Goal: Transaction & Acquisition: Book appointment/travel/reservation

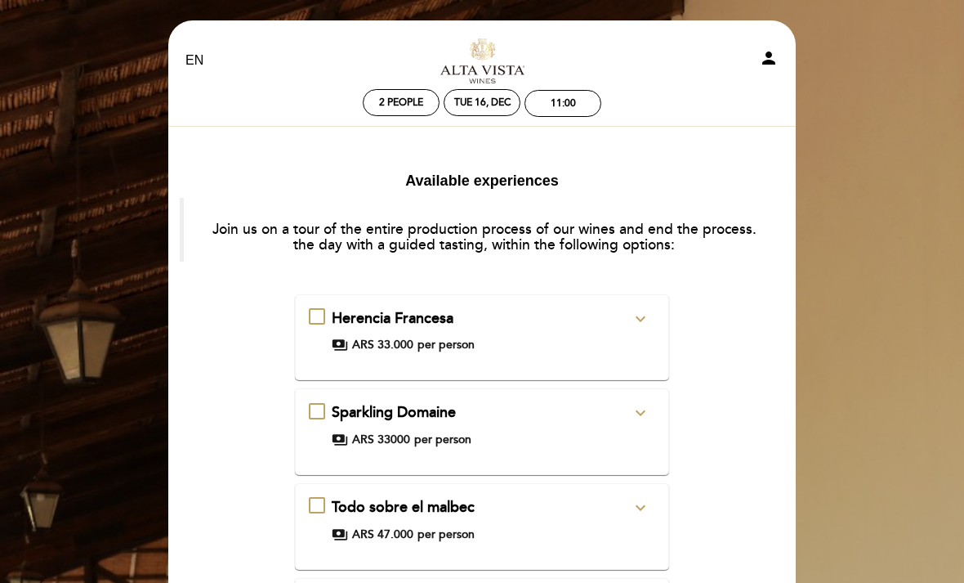
click at [633, 322] on icon "expand_more" at bounding box center [641, 319] width 20 height 20
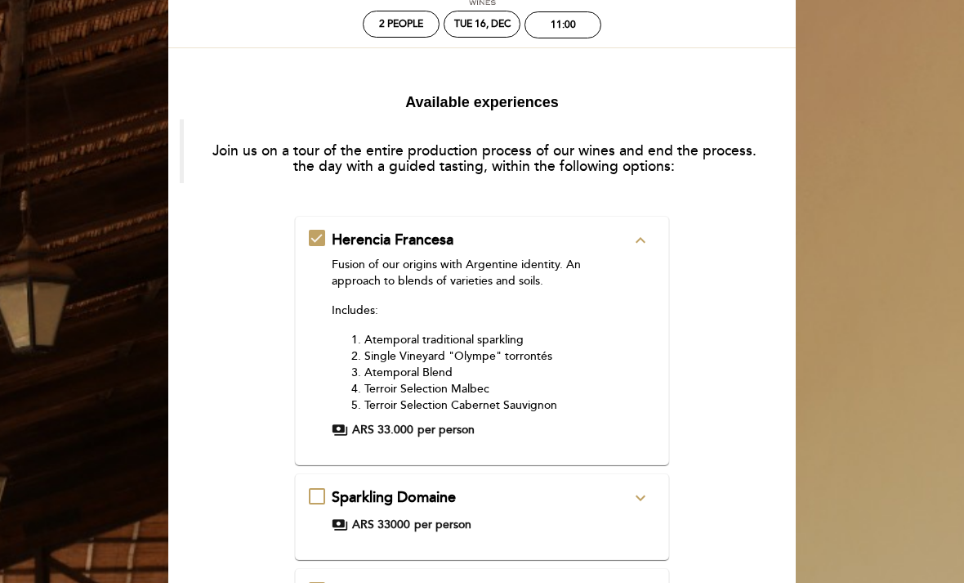
scroll to position [126, 0]
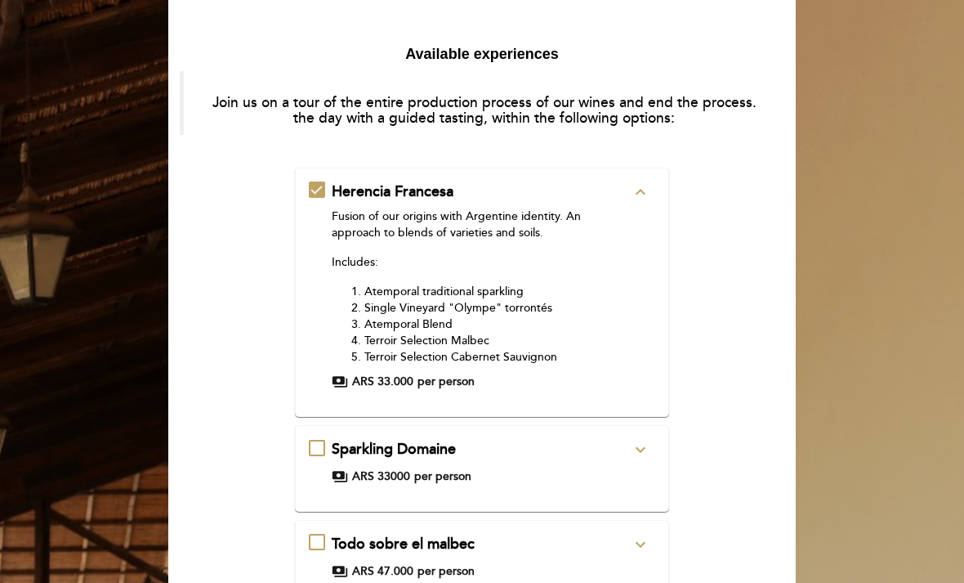
click at [636, 452] on icon "expand_more" at bounding box center [641, 451] width 20 height 20
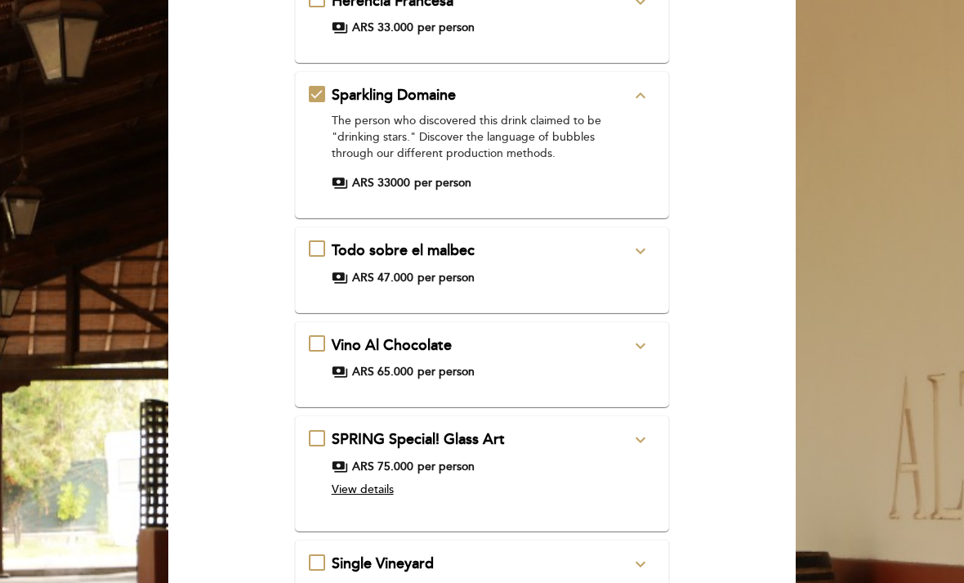
click at [640, 342] on icon "expand_more" at bounding box center [641, 347] width 20 height 20
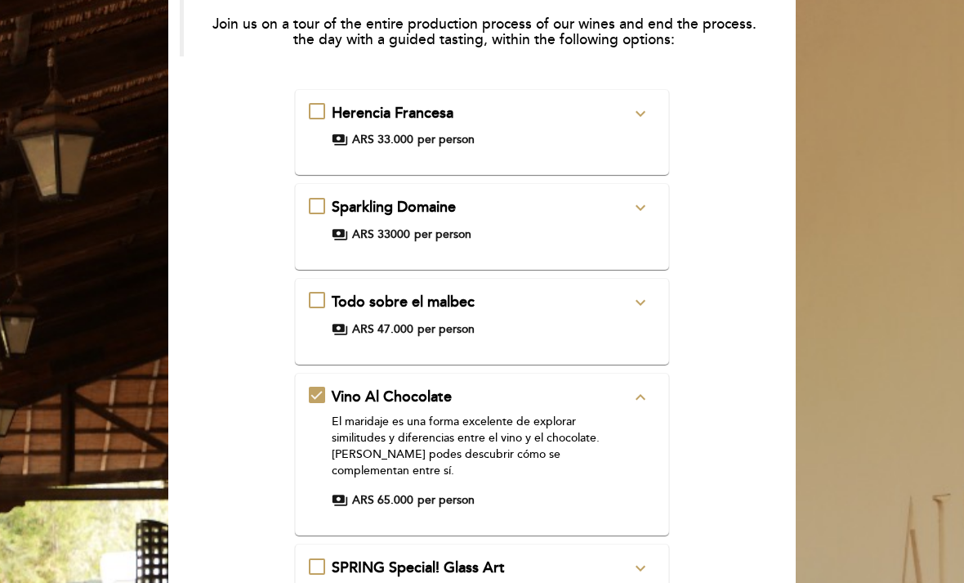
scroll to position [0, 0]
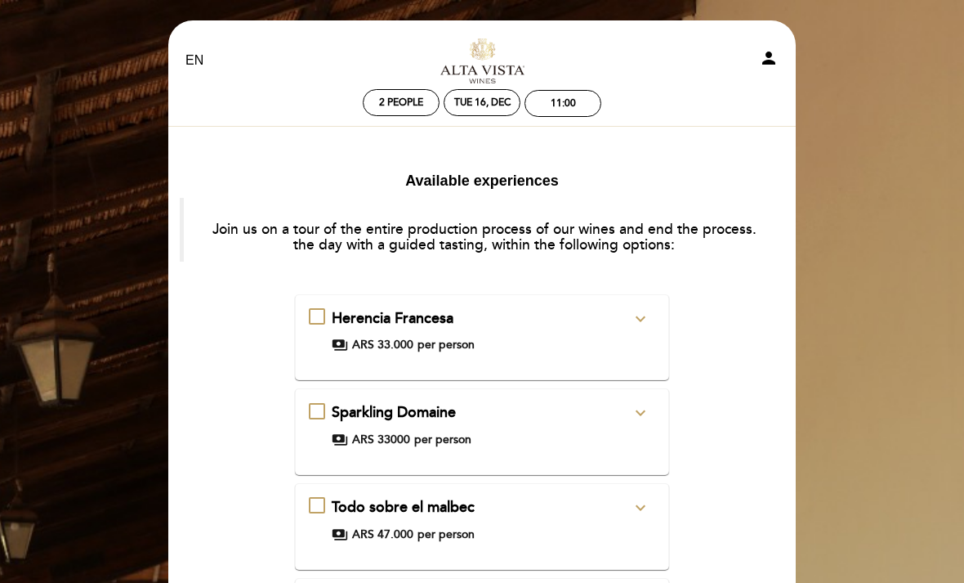
click at [637, 319] on icon "expand_more" at bounding box center [641, 319] width 20 height 20
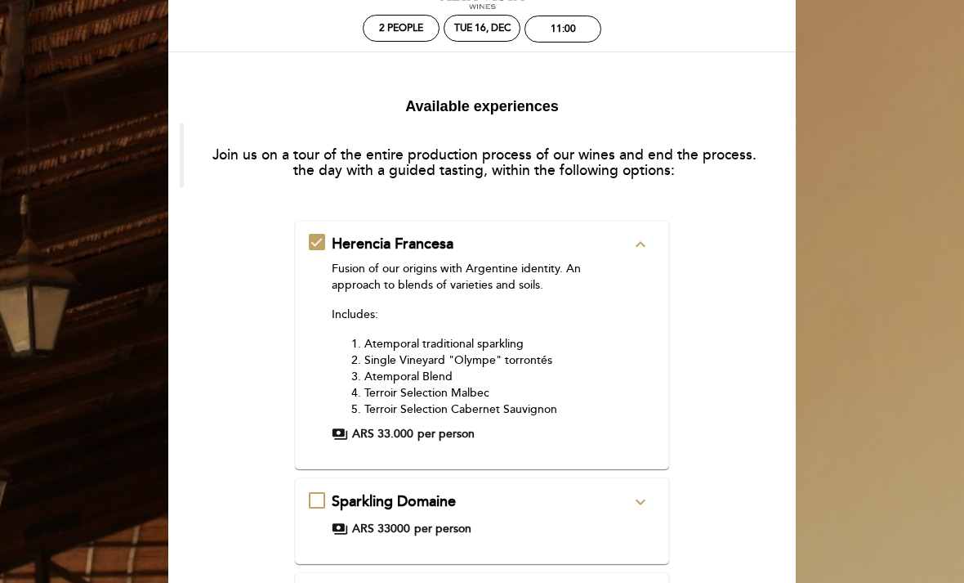
scroll to position [75, 0]
click at [646, 496] on icon "expand_more" at bounding box center [641, 501] width 20 height 20
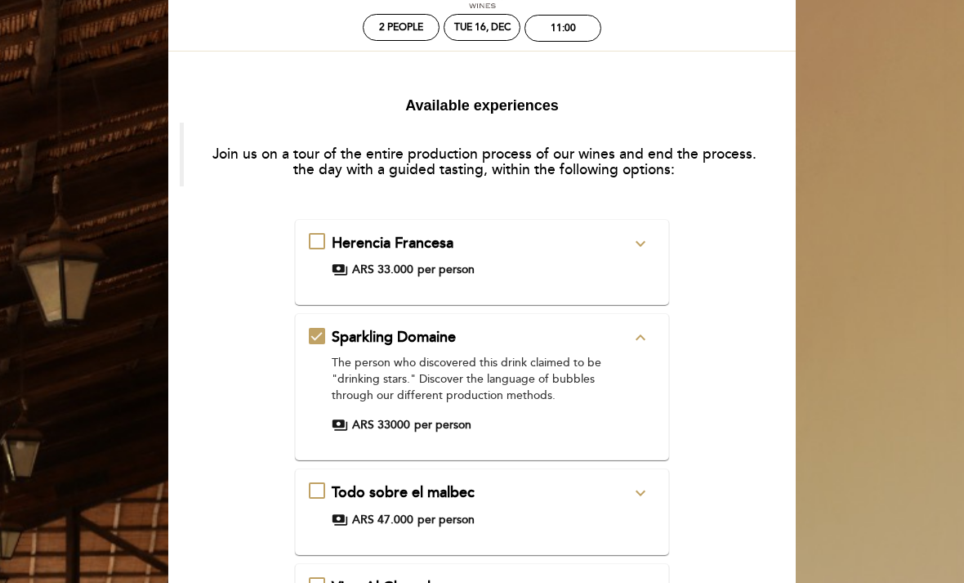
click at [639, 488] on icon "expand_more" at bounding box center [641, 493] width 20 height 20
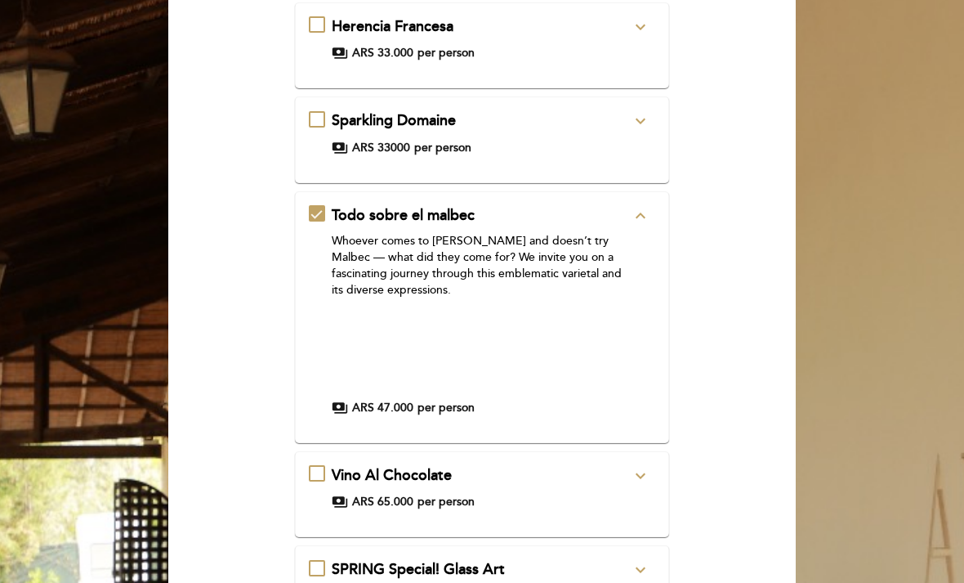
scroll to position [292, 0]
click at [642, 466] on icon "expand_more" at bounding box center [641, 476] width 20 height 20
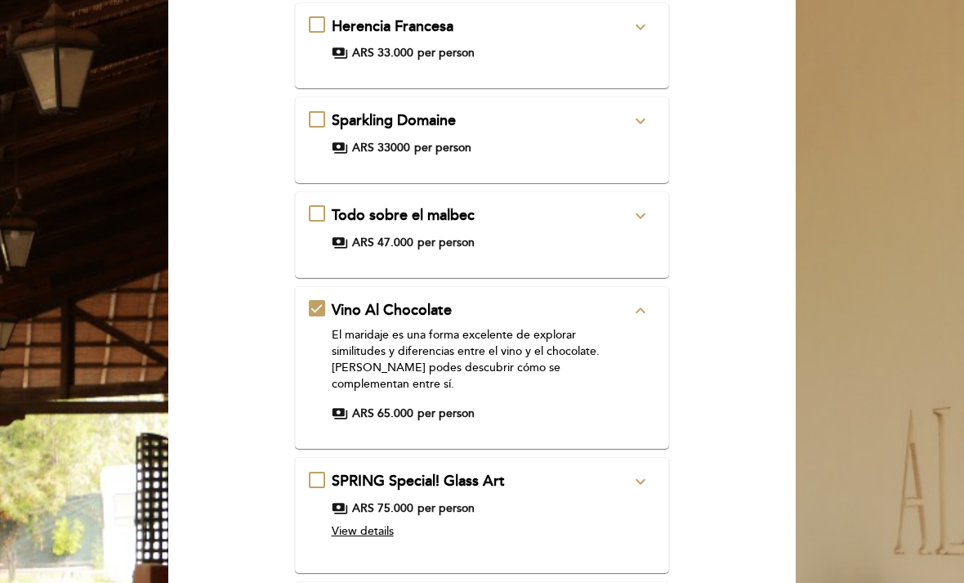
click at [655, 471] on button "expand_more" at bounding box center [640, 481] width 29 height 21
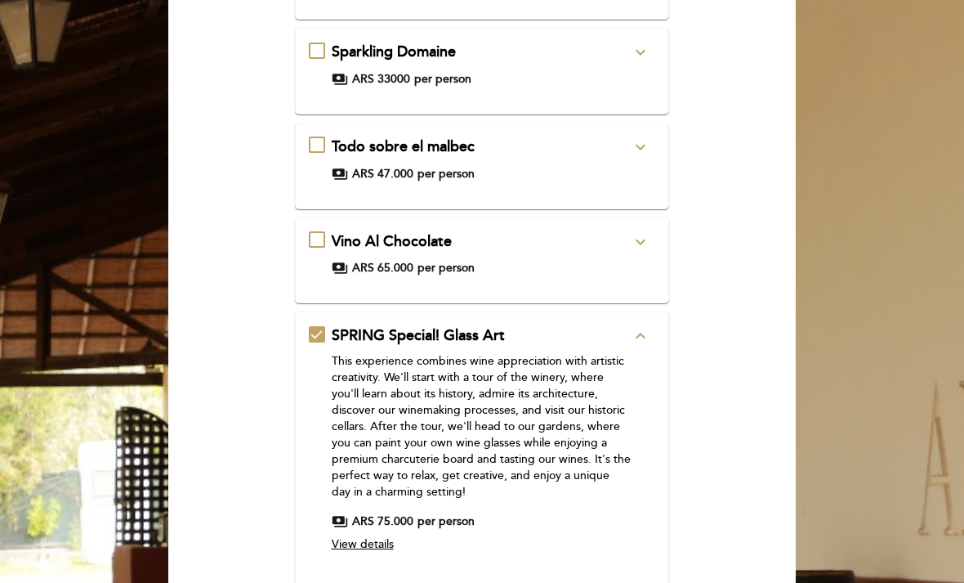
scroll to position [365, 0]
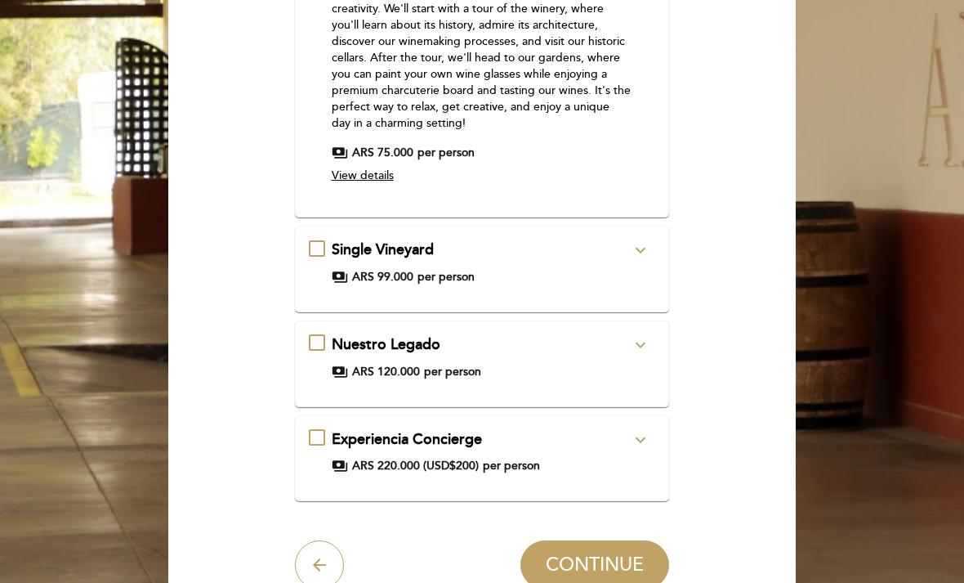
click at [646, 431] on icon "expand_more" at bounding box center [641, 441] width 20 height 20
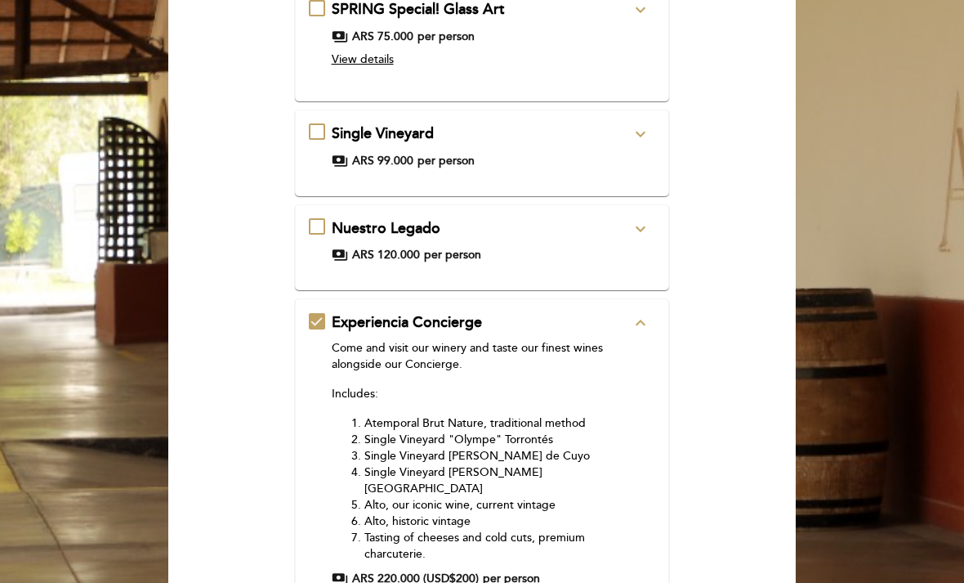
scroll to position [681, 0]
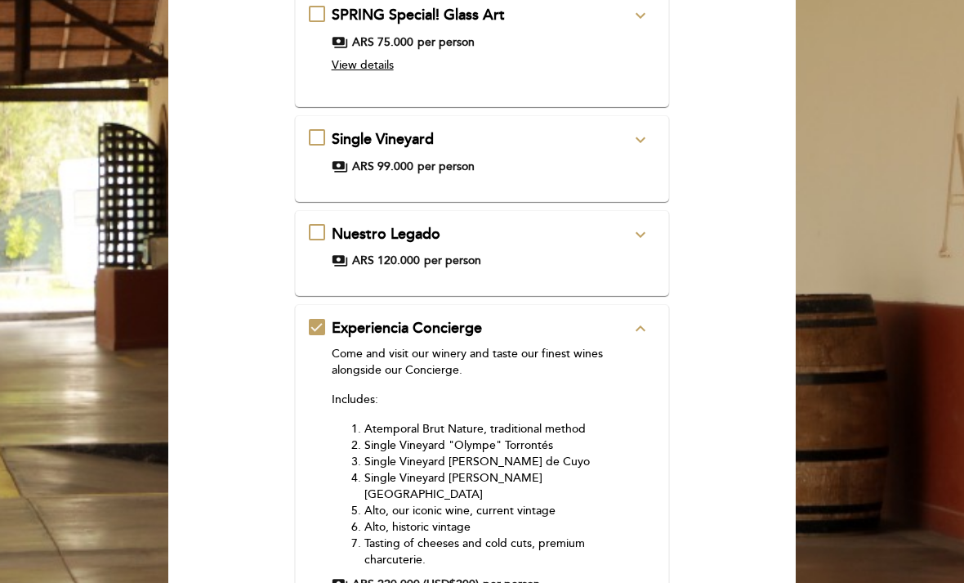
click at [637, 215] on div "Nuestro Legado expand_more A fascinating journey to explore the history of each…" at bounding box center [482, 253] width 375 height 87
click at [627, 235] on button "expand_more" at bounding box center [640, 234] width 29 height 21
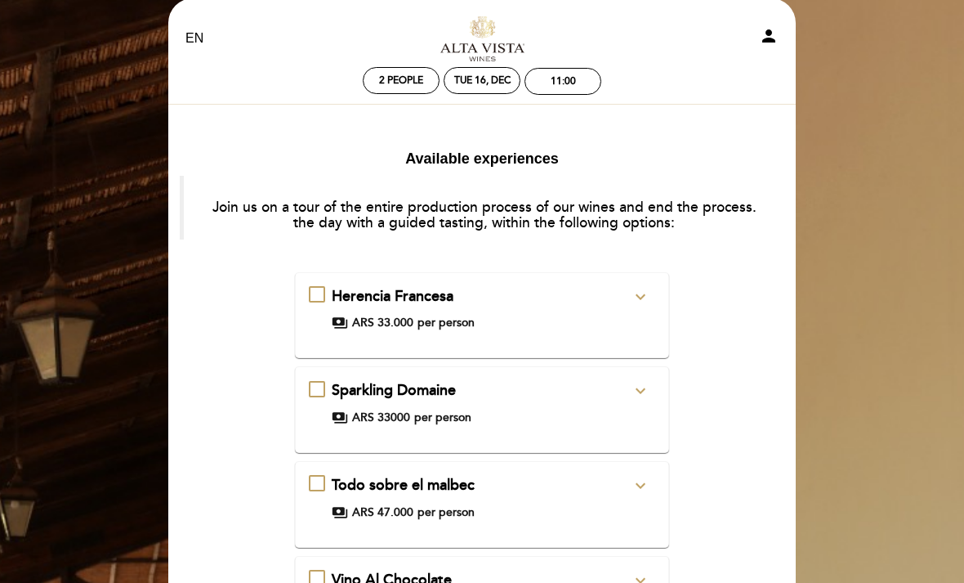
scroll to position [0, 0]
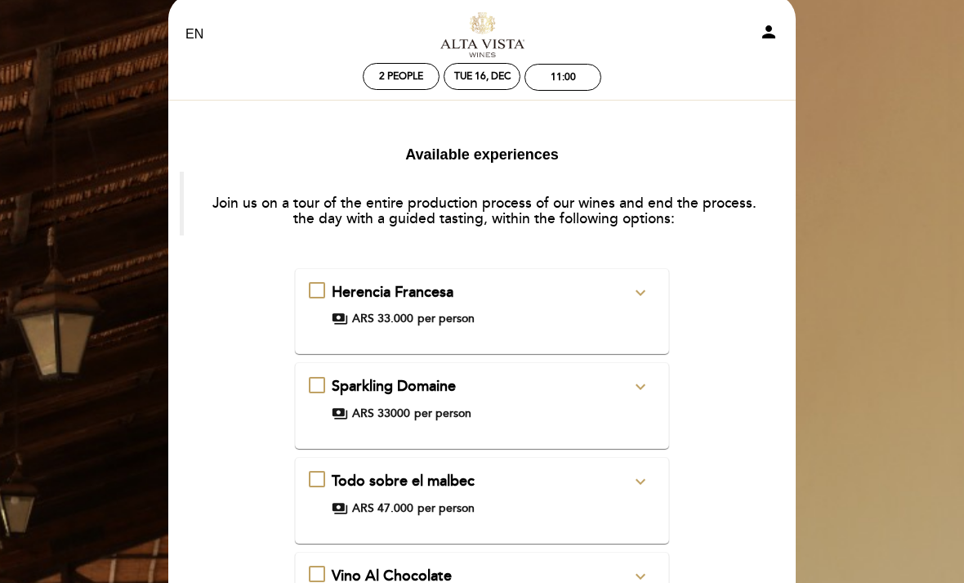
click at [639, 297] on icon "expand_more" at bounding box center [641, 294] width 20 height 20
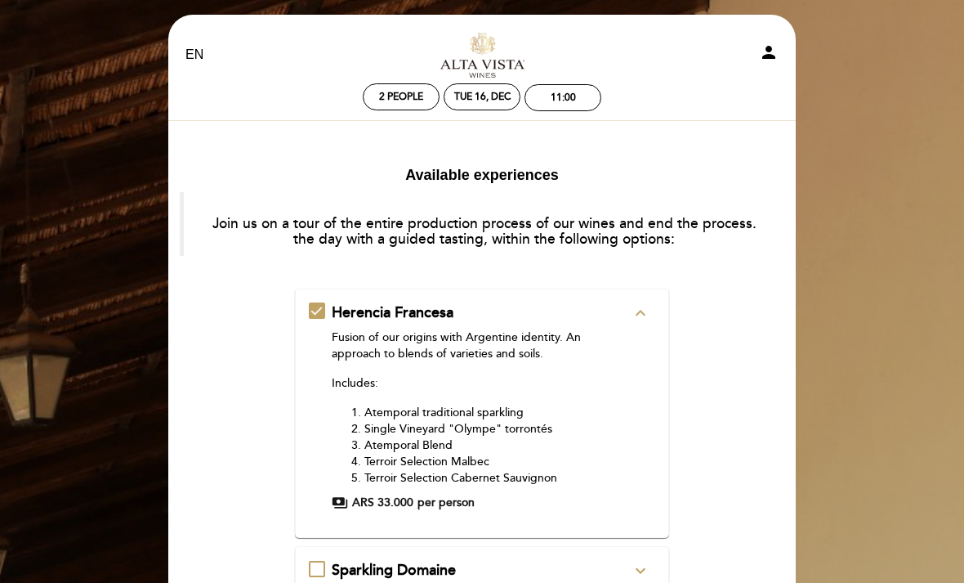
scroll to position [10, 0]
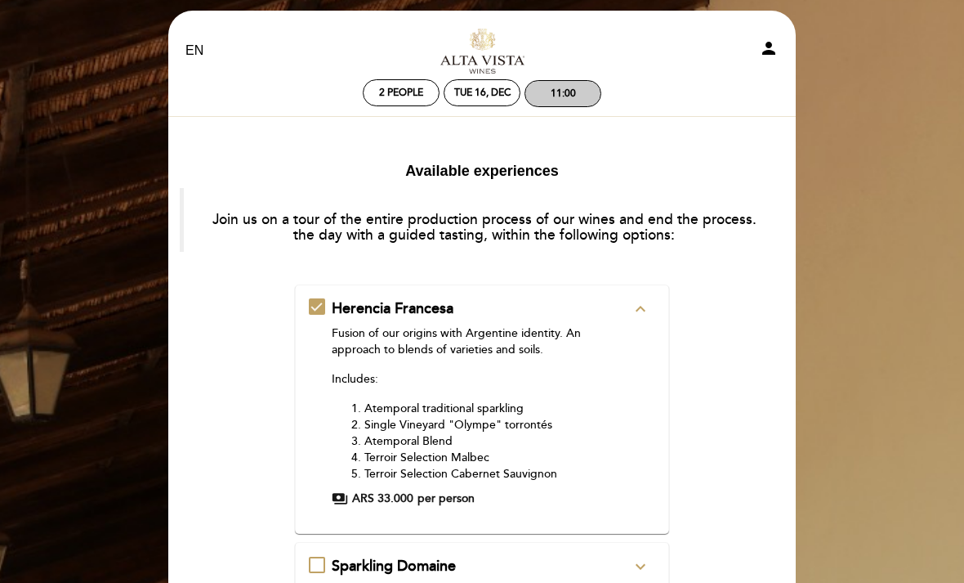
click at [566, 96] on div "11:00" at bounding box center [563, 93] width 25 height 12
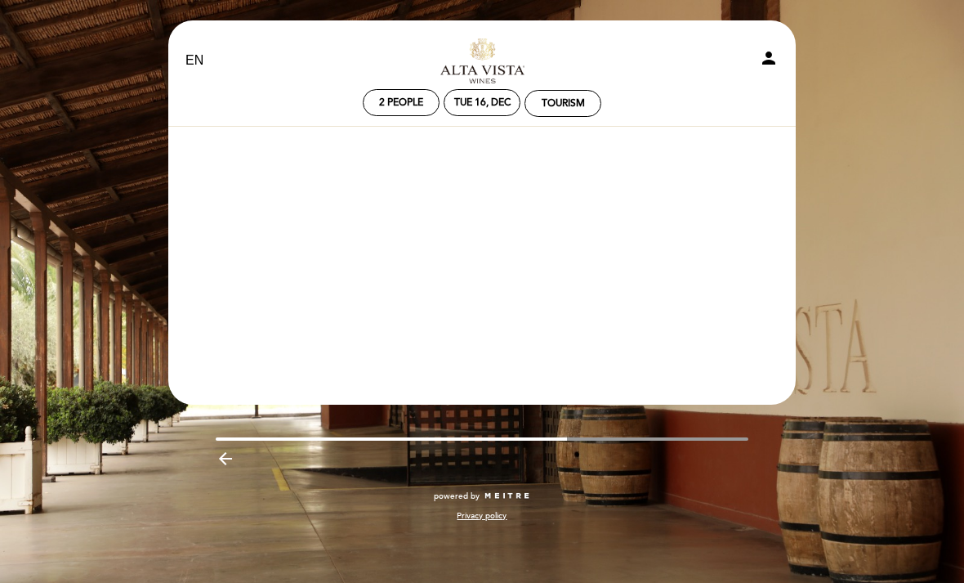
scroll to position [0, 0]
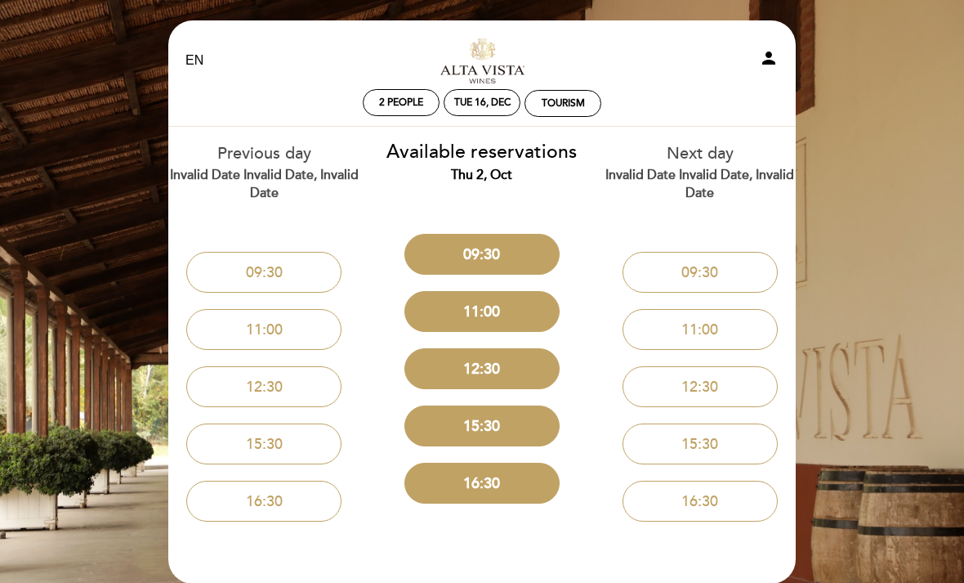
click at [519, 252] on button "09:30" at bounding box center [482, 254] width 155 height 41
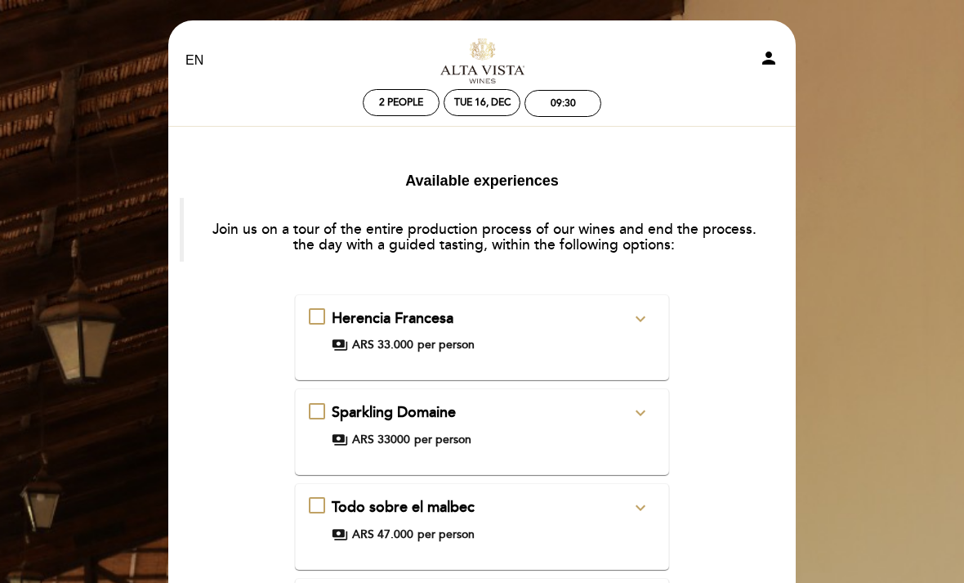
click at [565, 109] on div "09:30" at bounding box center [563, 103] width 25 height 12
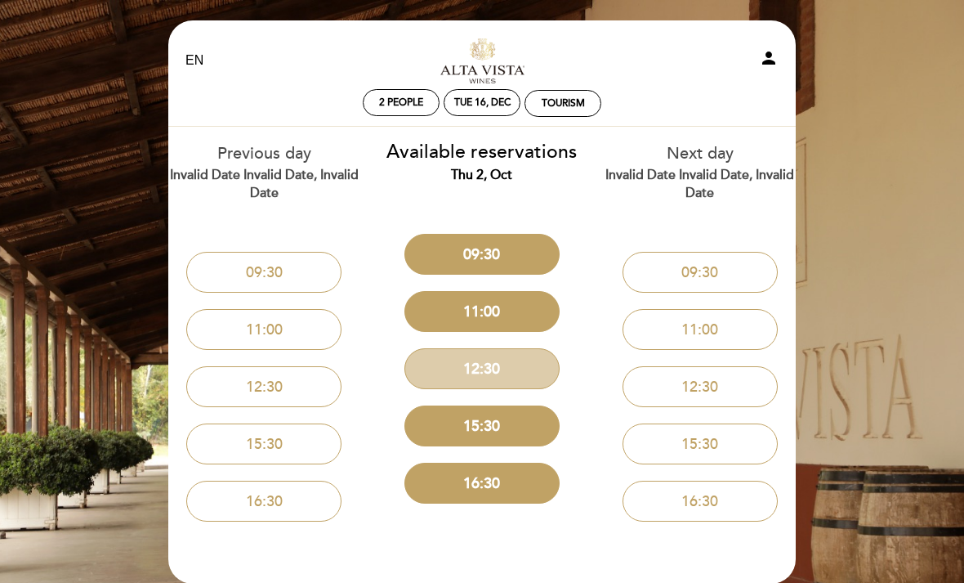
click at [506, 373] on button "12:30" at bounding box center [482, 368] width 155 height 41
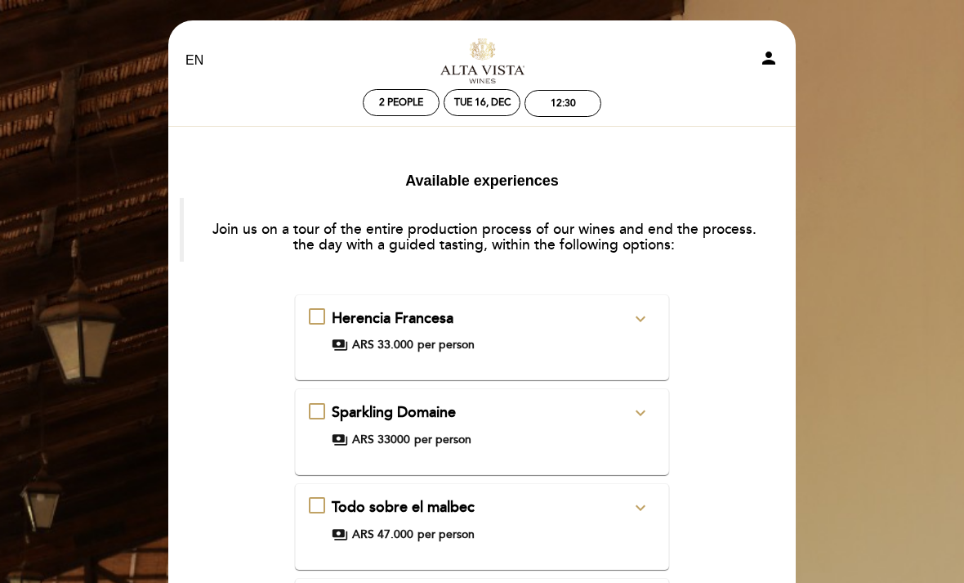
click at [632, 310] on icon "expand_more" at bounding box center [641, 319] width 20 height 20
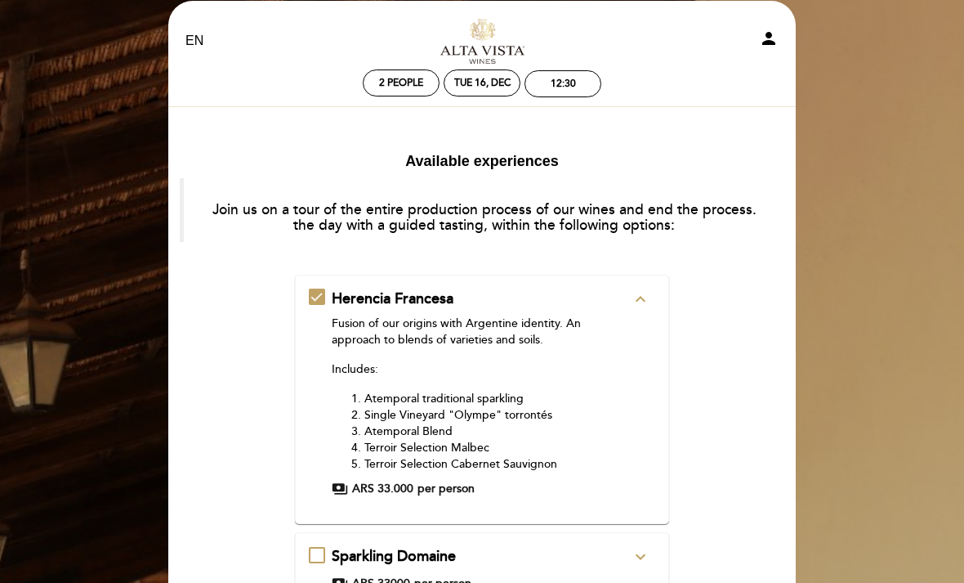
scroll to position [22, 0]
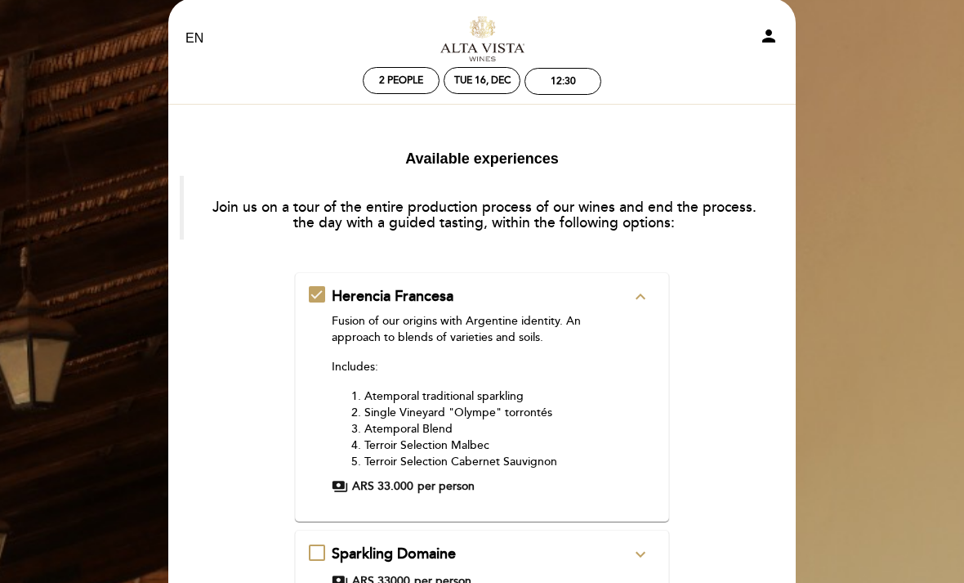
click at [573, 87] on div "12:30" at bounding box center [563, 81] width 25 height 12
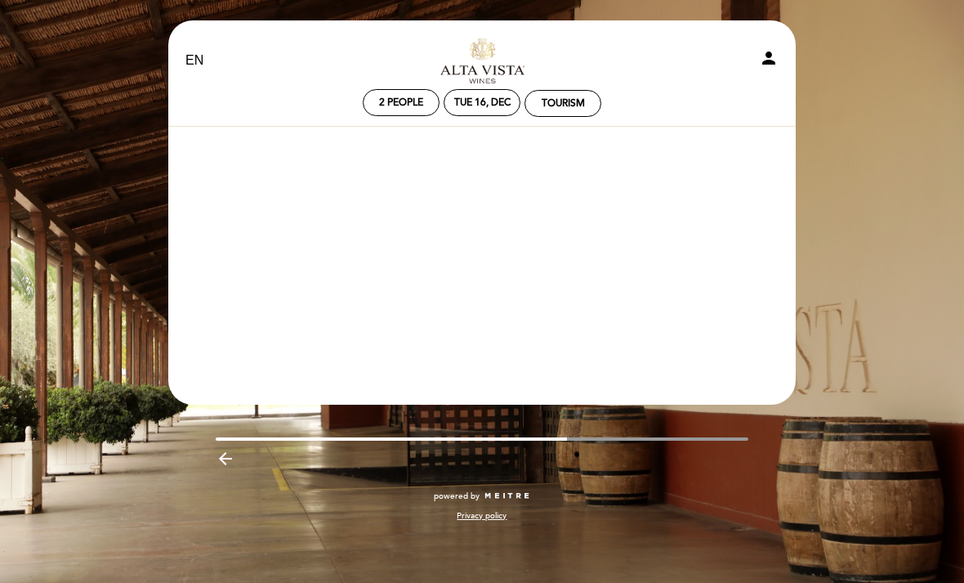
scroll to position [0, 0]
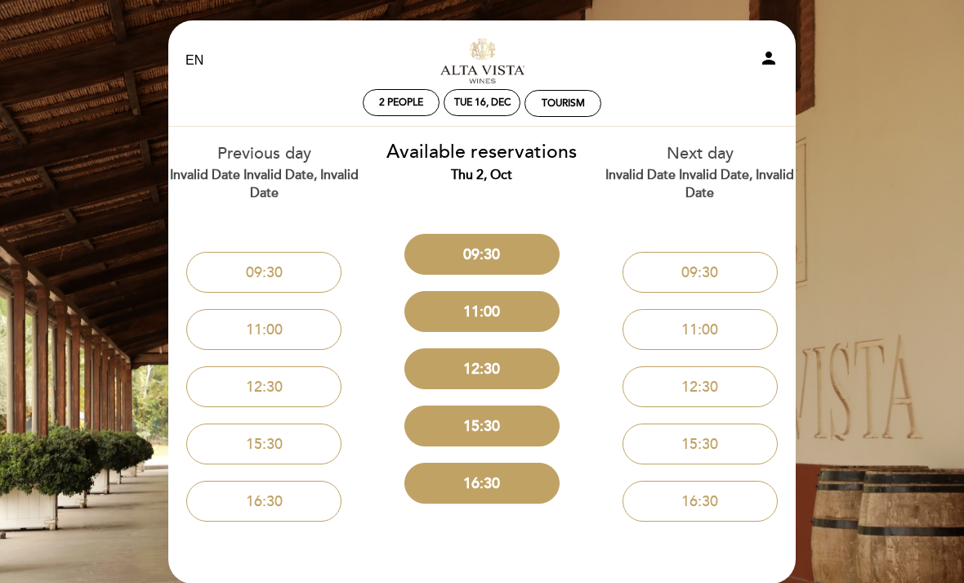
click at [512, 373] on button "12:30" at bounding box center [482, 368] width 155 height 41
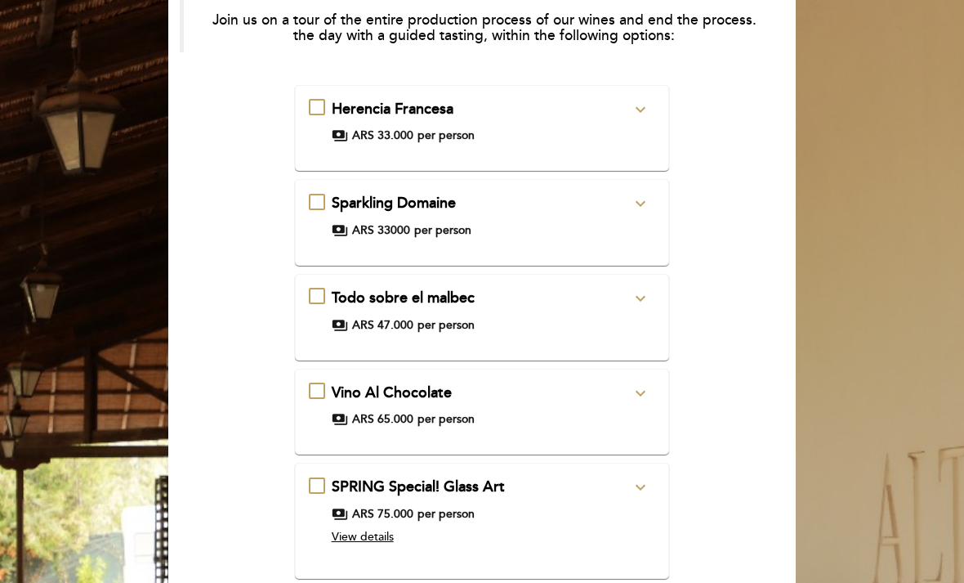
scroll to position [207, 0]
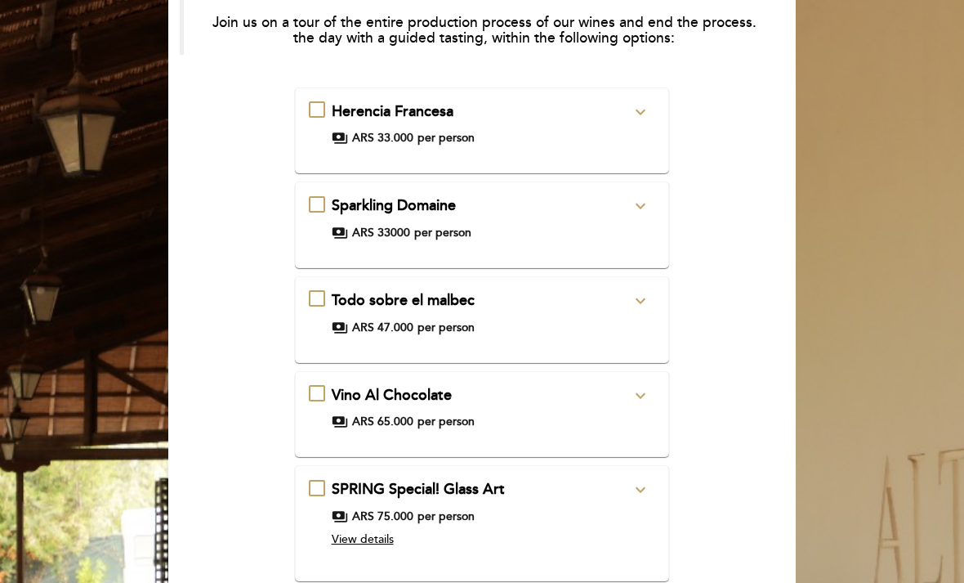
click at [644, 211] on icon "expand_more" at bounding box center [641, 206] width 20 height 20
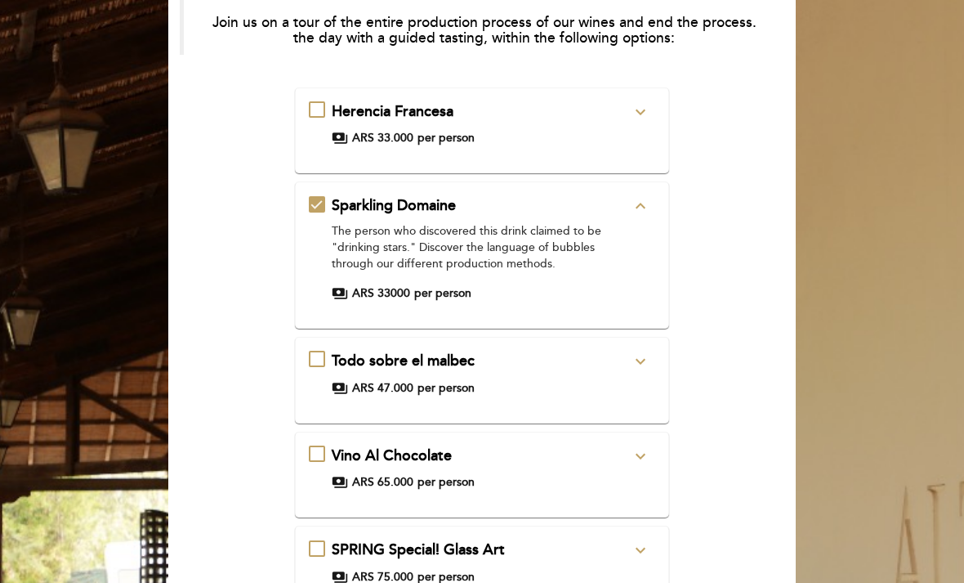
click at [638, 211] on icon "expand_less" at bounding box center [641, 206] width 20 height 20
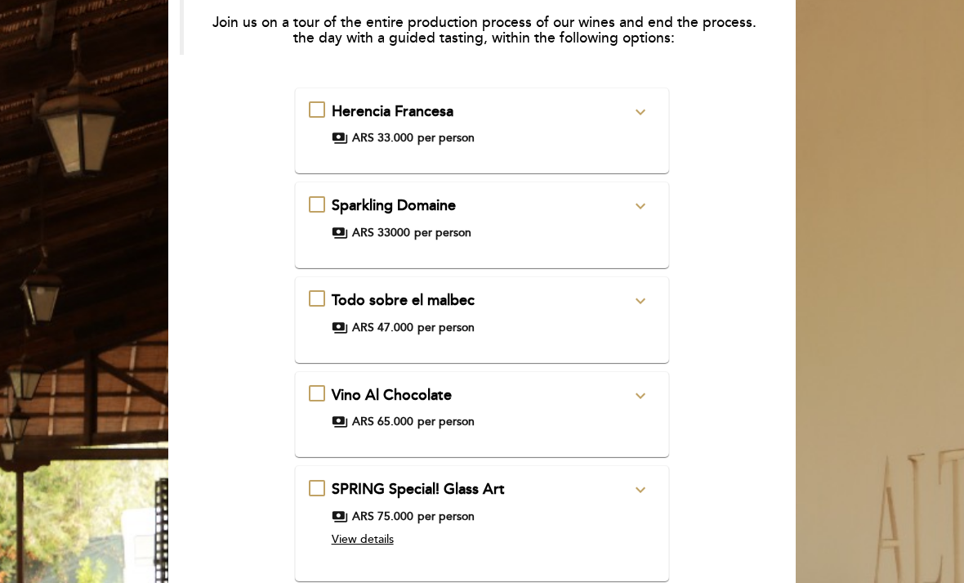
click at [641, 116] on icon "expand_more" at bounding box center [641, 112] width 20 height 20
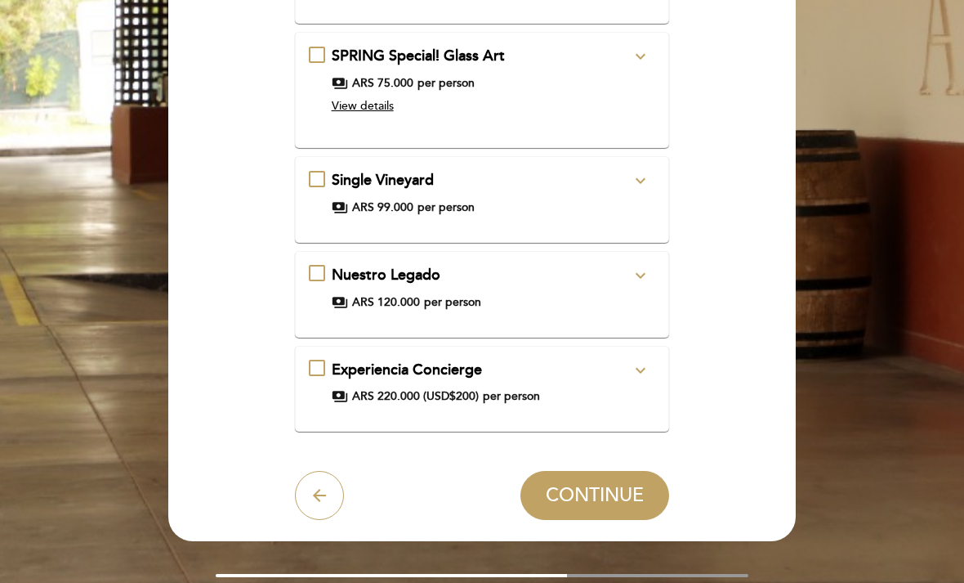
scroll to position [836, 0]
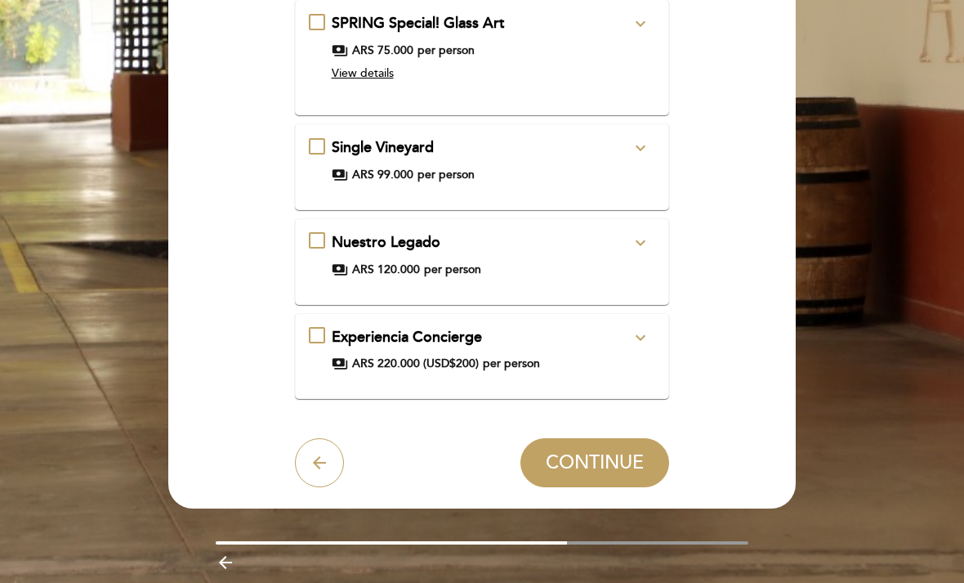
click at [587, 458] on span "CONTINUE" at bounding box center [595, 462] width 98 height 23
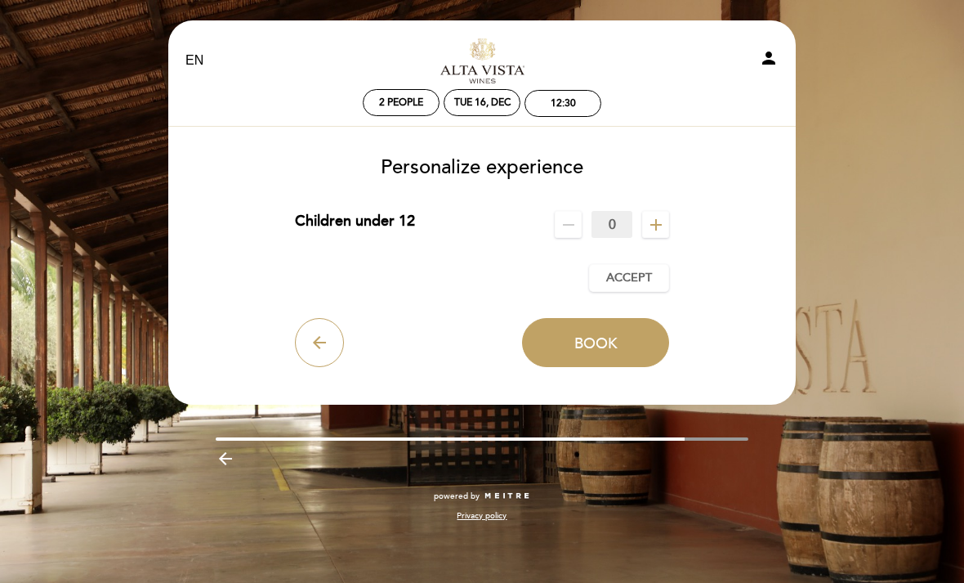
click at [658, 233] on icon "add" at bounding box center [656, 225] width 20 height 20
click at [574, 218] on icon "remove" at bounding box center [569, 225] width 20 height 20
click at [642, 285] on span "Accept" at bounding box center [629, 278] width 46 height 17
click at [610, 358] on button "Book" at bounding box center [595, 342] width 147 height 49
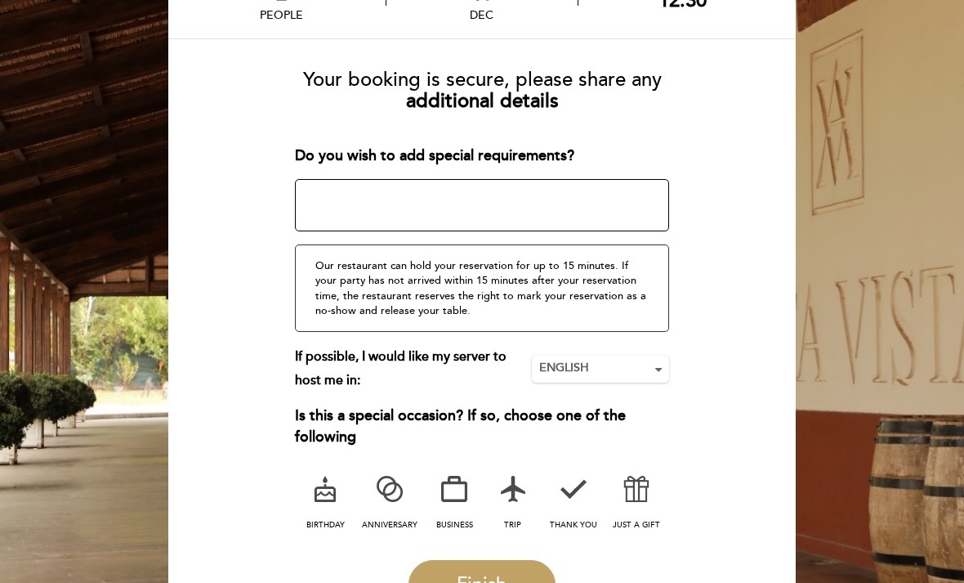
scroll to position [140, 0]
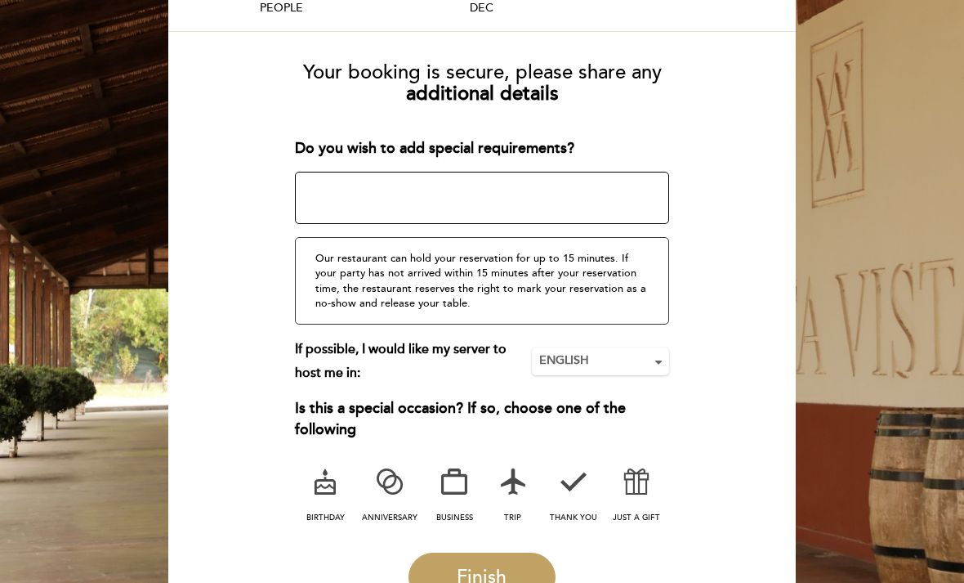
click at [457, 572] on span "Finish" at bounding box center [482, 577] width 50 height 23
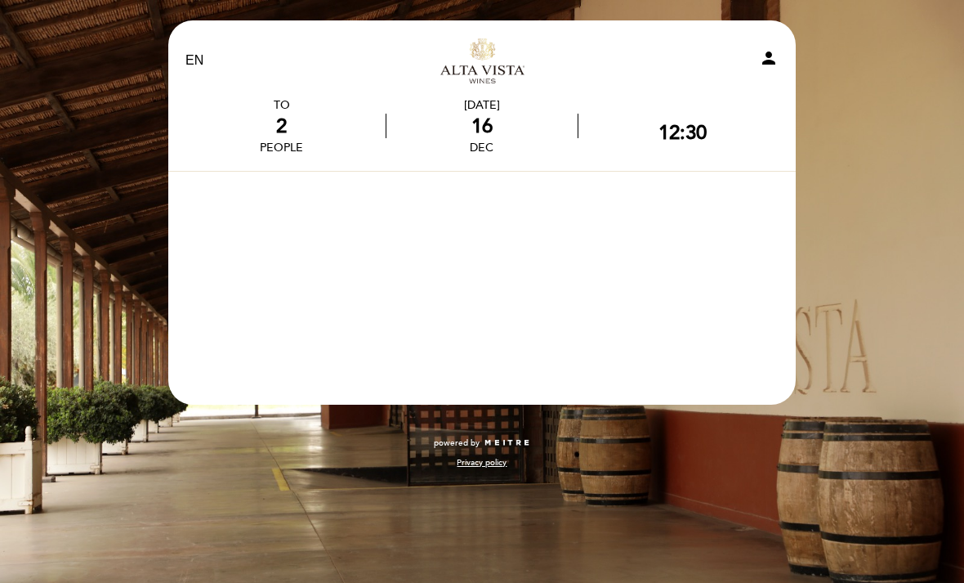
scroll to position [0, 0]
